Goal: Task Accomplishment & Management: Manage account settings

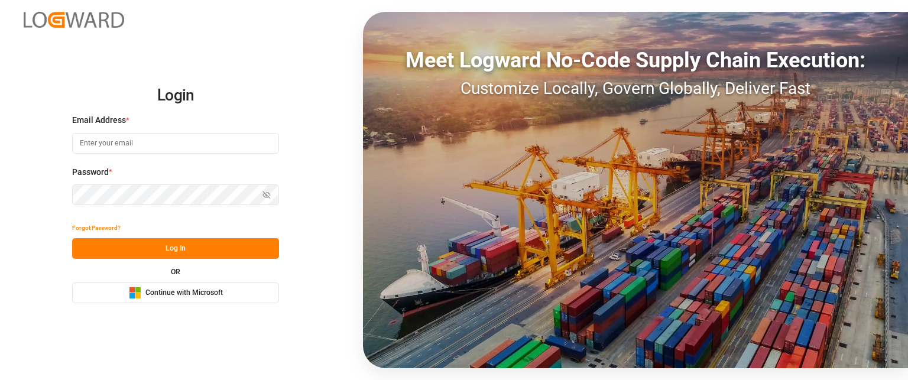
type input "[PERSON_NAME][EMAIL_ADDRESS][PERSON_NAME][DOMAIN_NAME]"
click at [235, 251] on button "Log In" at bounding box center [175, 248] width 207 height 21
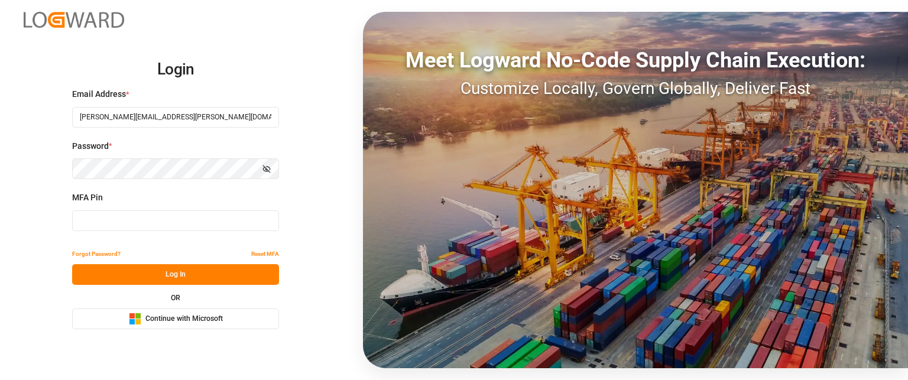
click at [119, 224] on input at bounding box center [175, 220] width 207 height 21
type input "488130"
click at [123, 264] on button "Log In" at bounding box center [175, 274] width 207 height 21
